Goal: Find specific page/section: Find specific page/section

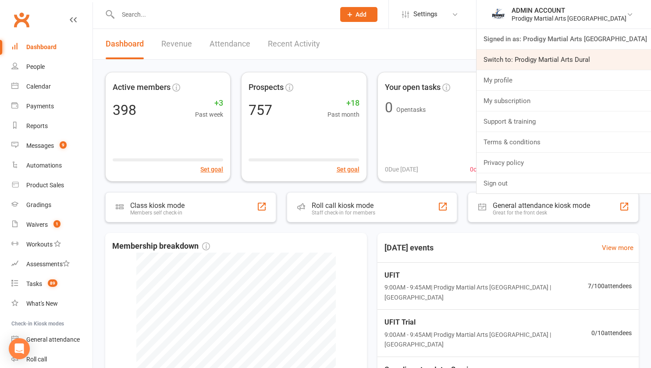
click at [578, 54] on link "Switch to: Prodigy Martial Arts Dural" at bounding box center [564, 60] width 175 height 20
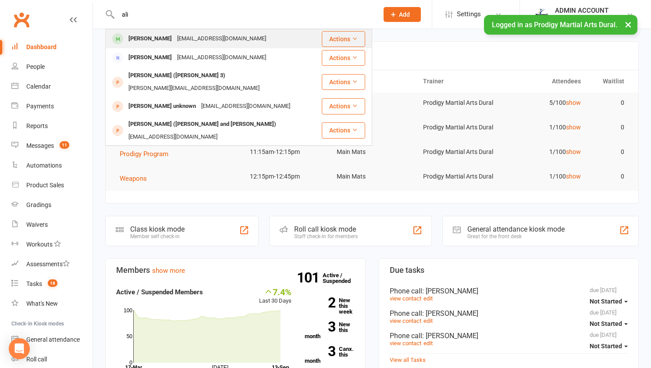
type input "ali"
click at [175, 40] on div "jasmines.96@hotmail.com" at bounding box center [222, 38] width 94 height 13
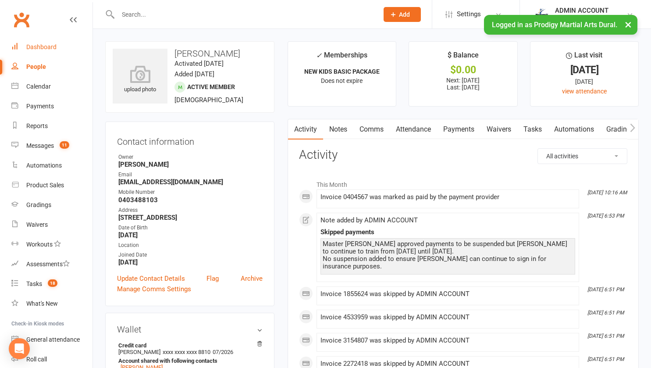
click at [56, 47] on div "Dashboard" at bounding box center [41, 46] width 30 height 7
